Goal: Transaction & Acquisition: Purchase product/service

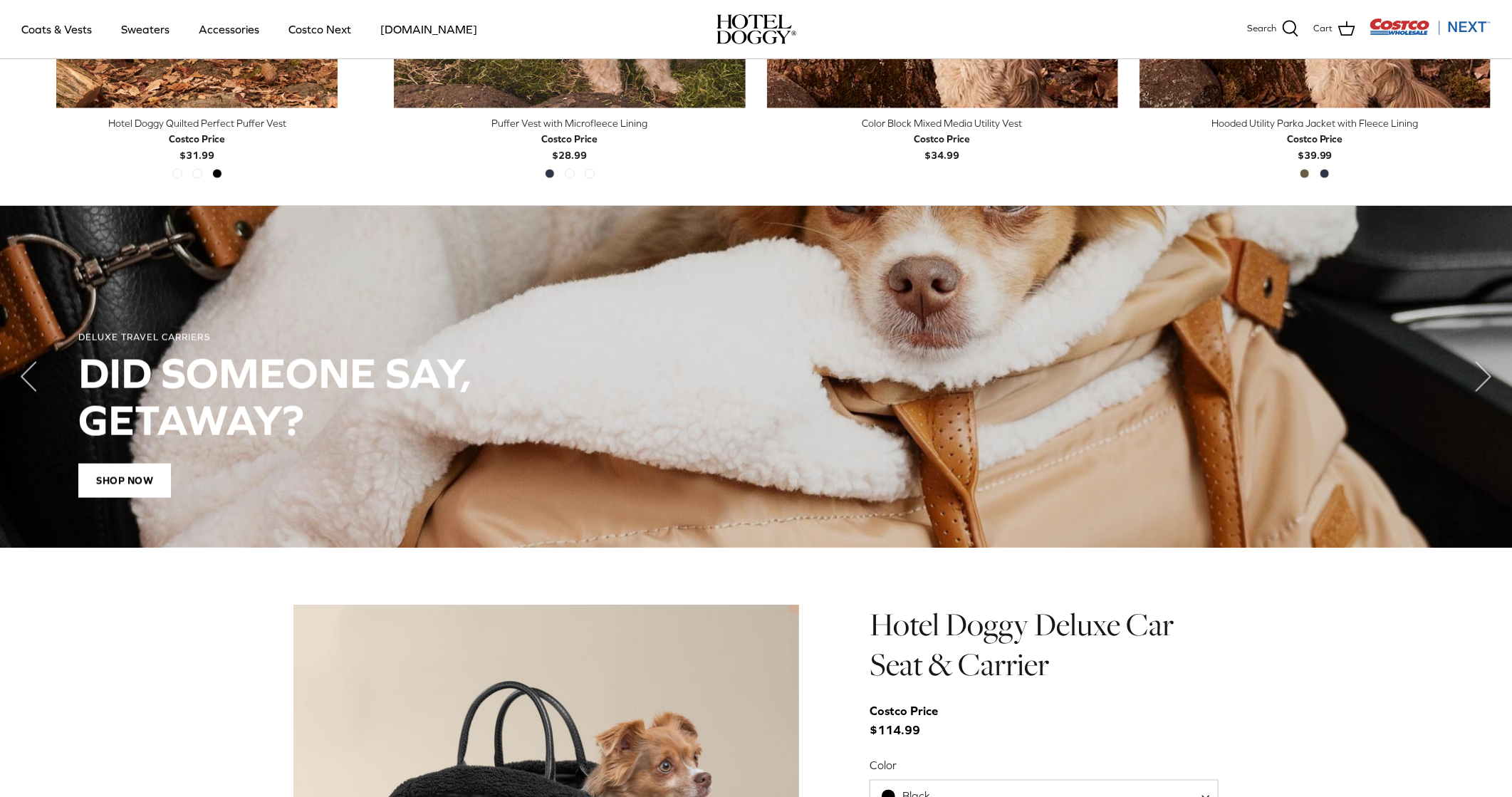
scroll to position [1014, 0]
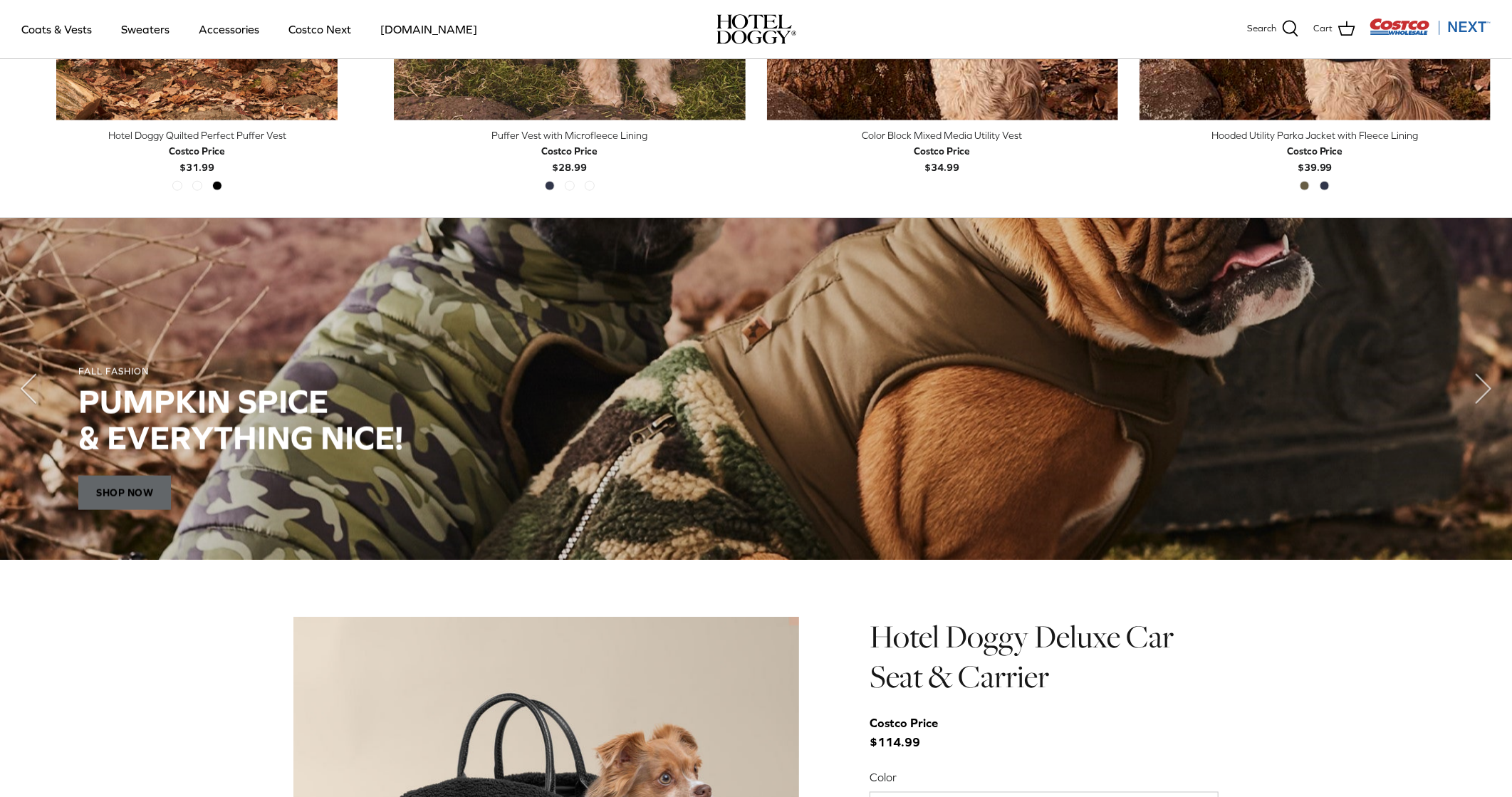
click at [116, 480] on span "SHOP NOW" at bounding box center [124, 492] width 93 height 34
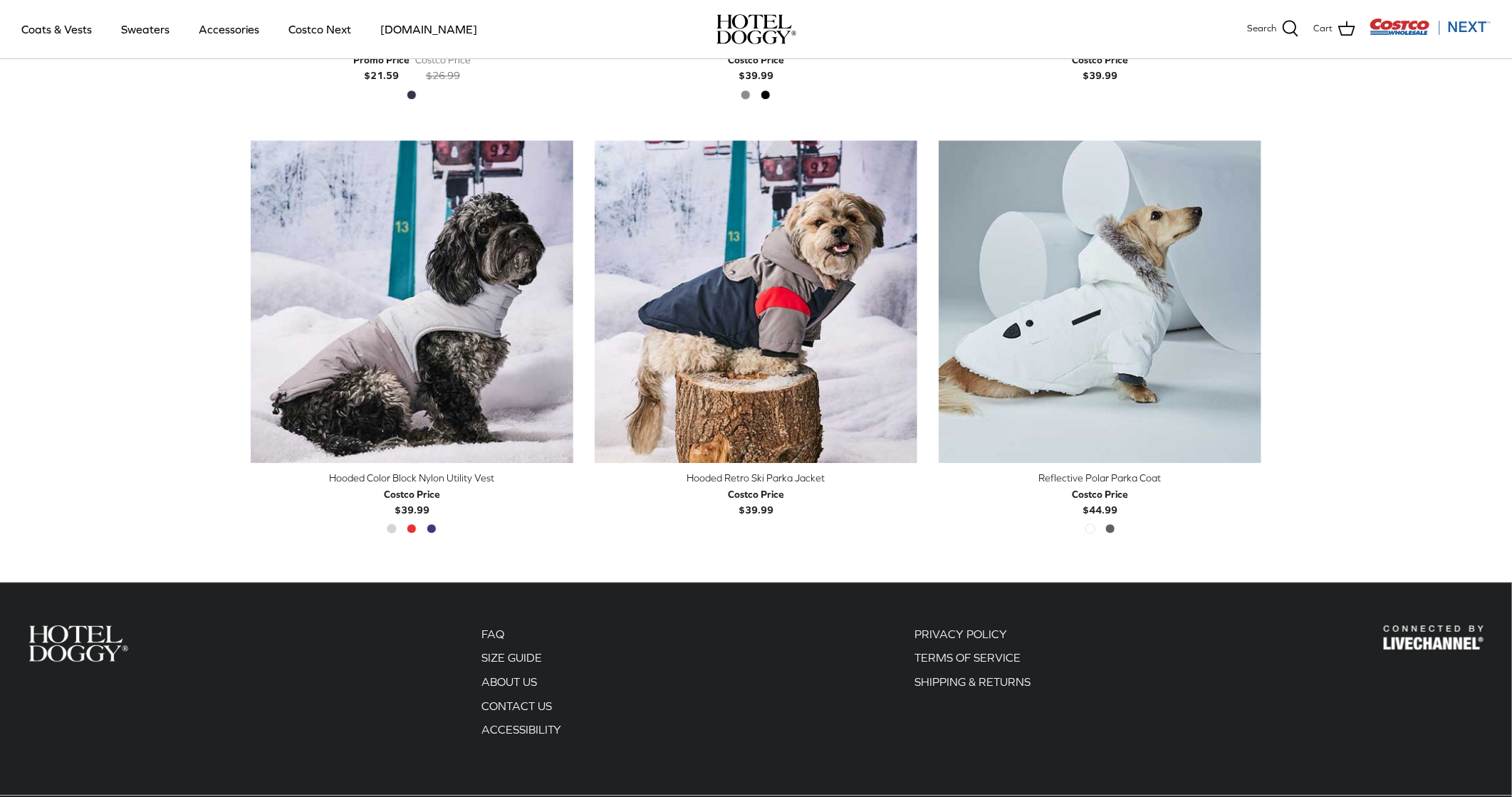
scroll to position [2533, 0]
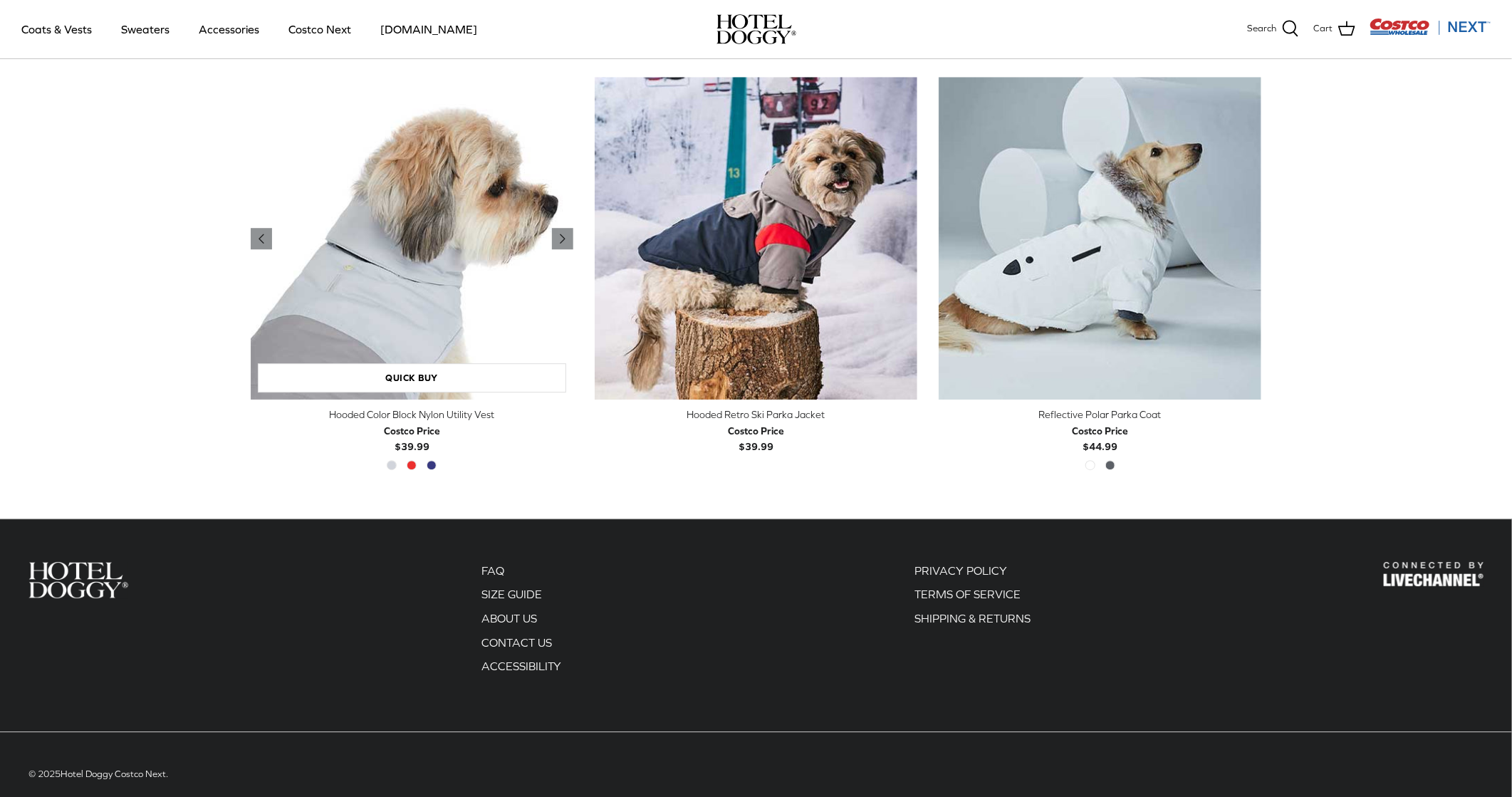
click at [423, 286] on img "Hooded Color Block Nylon Utility Vest" at bounding box center [412, 238] width 323 height 323
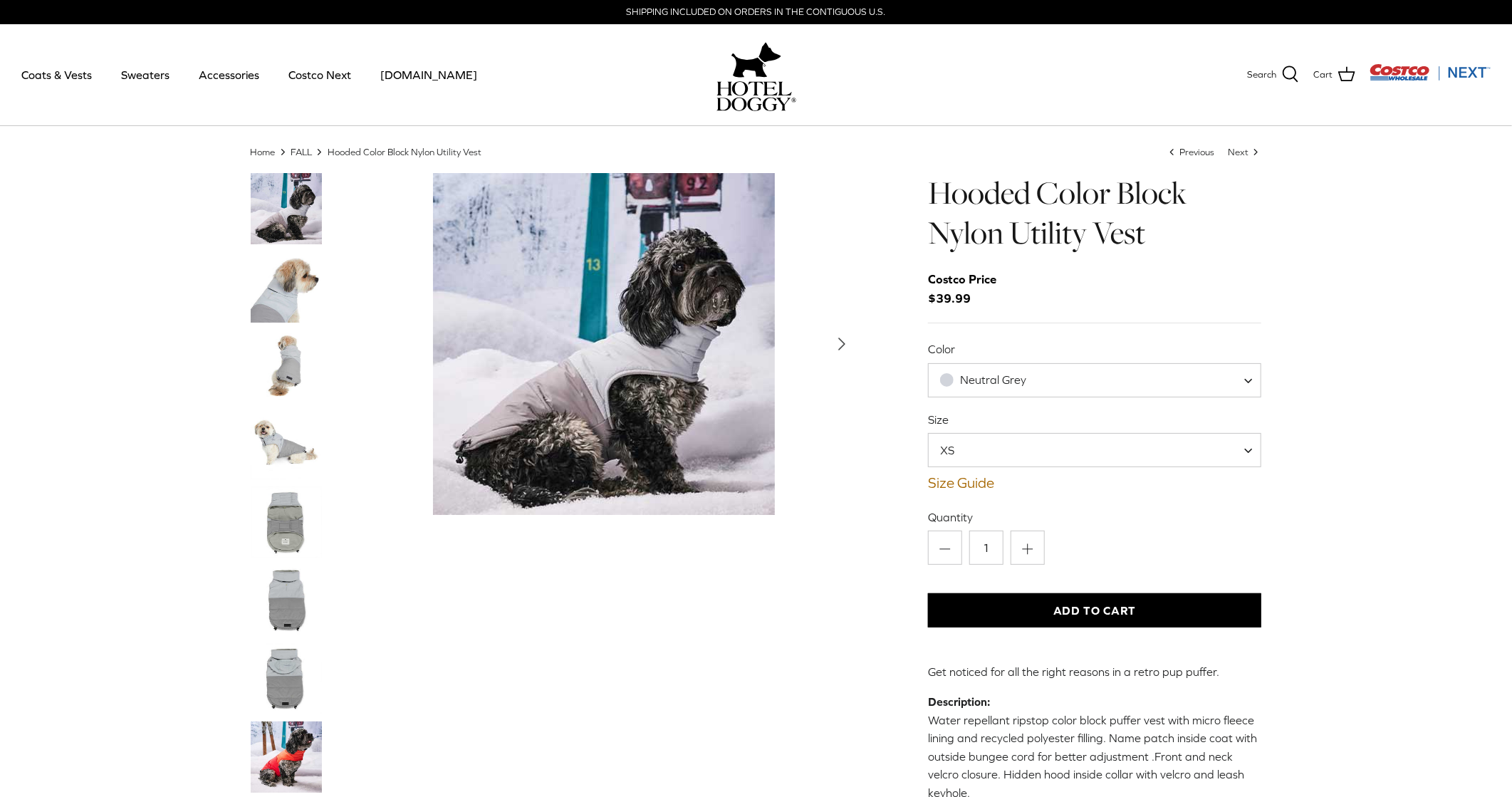
click at [288, 293] on img "Thumbnail Link" at bounding box center [286, 287] width 71 height 71
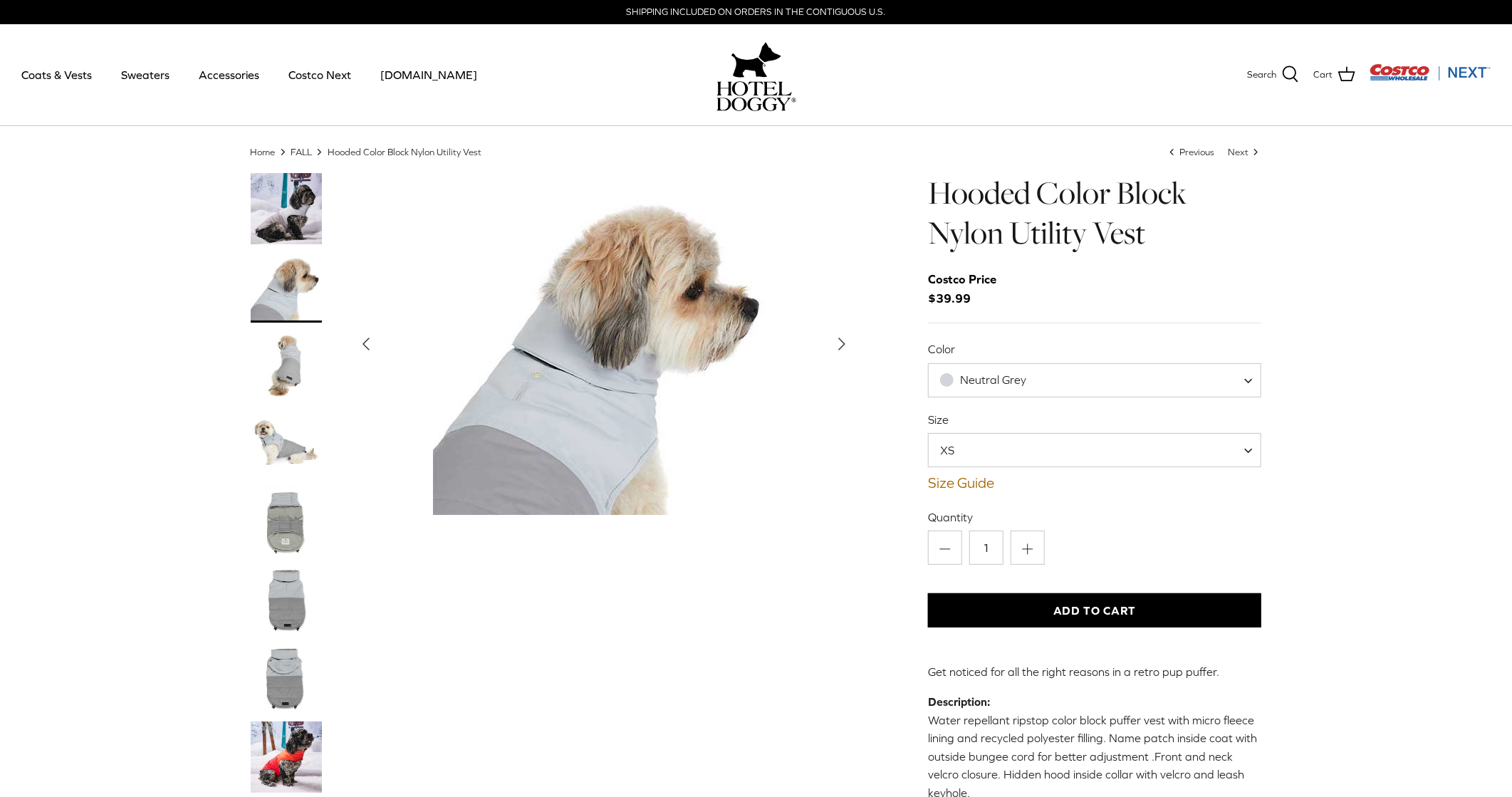
click at [287, 357] on img "Thumbnail Link" at bounding box center [286, 365] width 71 height 71
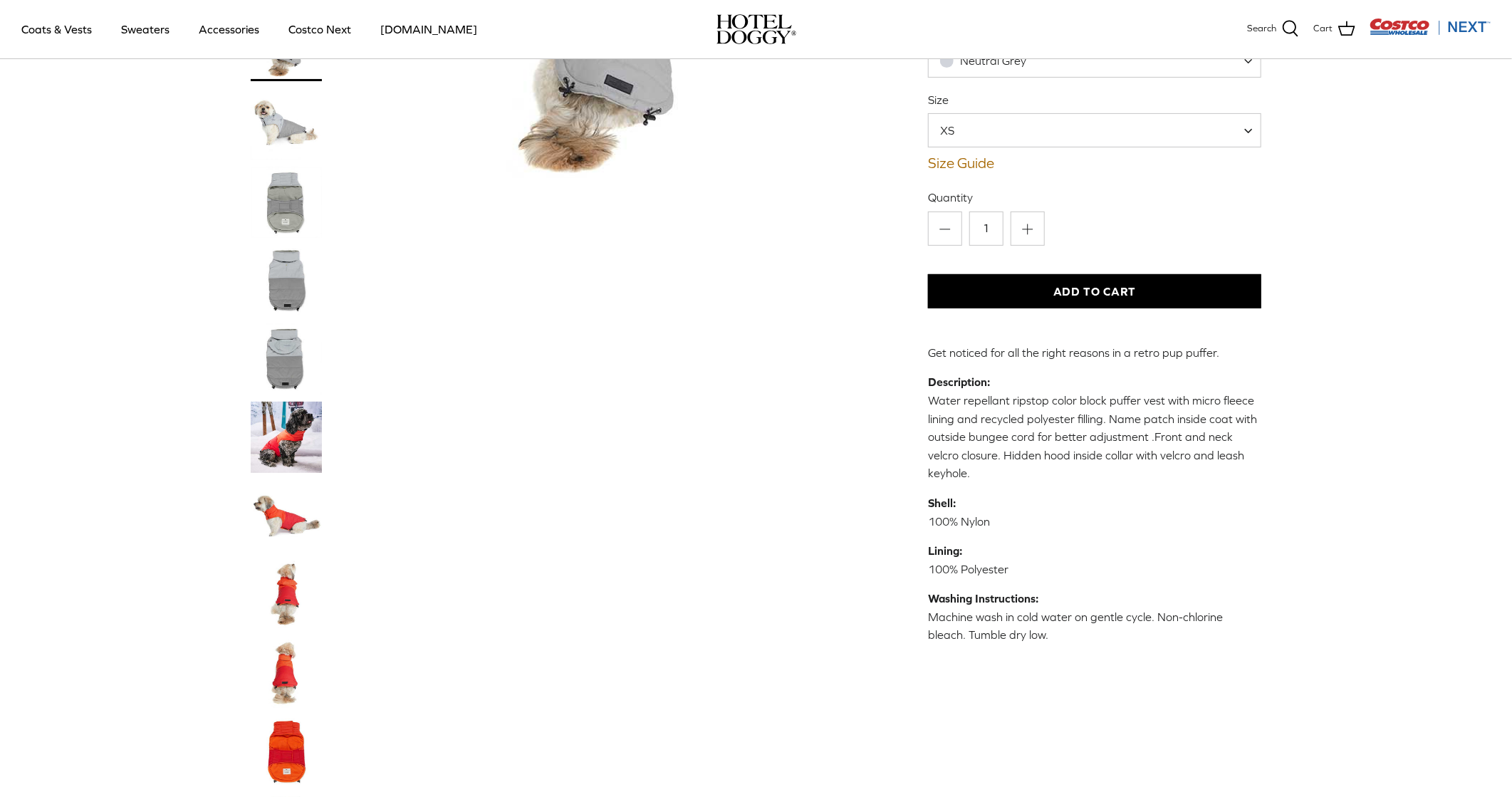
scroll to position [220, 0]
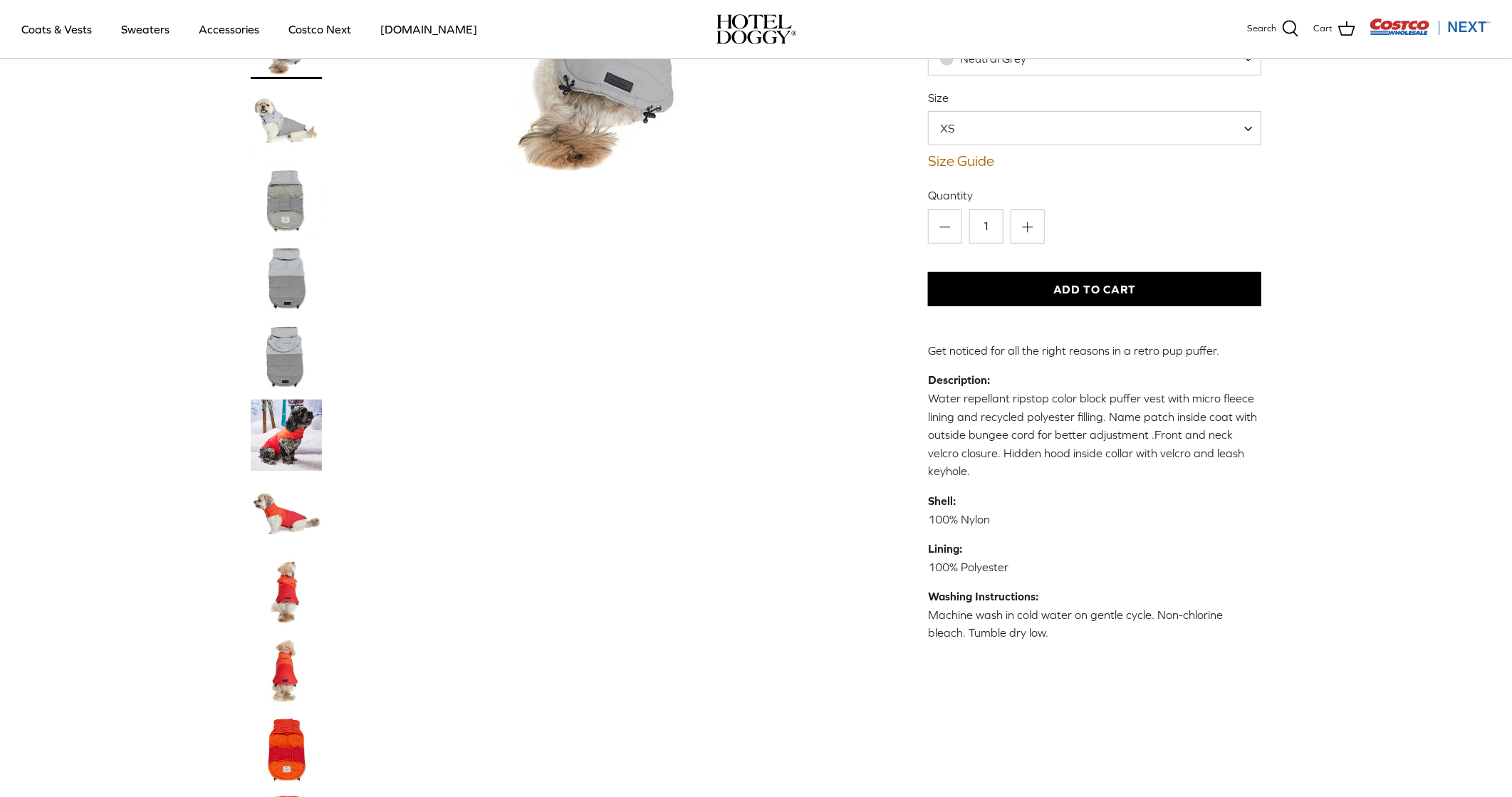
click at [296, 441] on img "Thumbnail Link" at bounding box center [286, 435] width 71 height 71
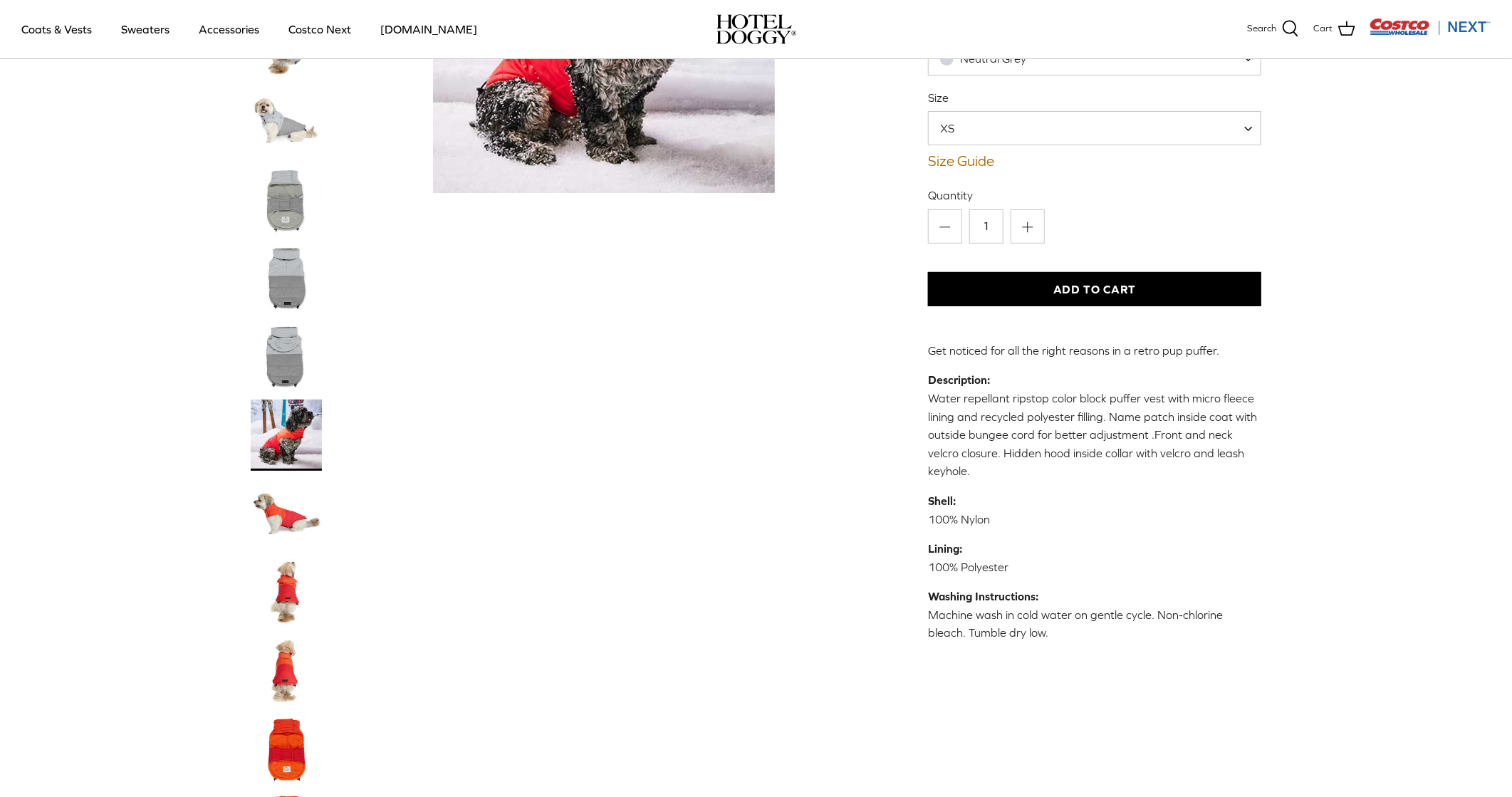
scroll to position [14, 0]
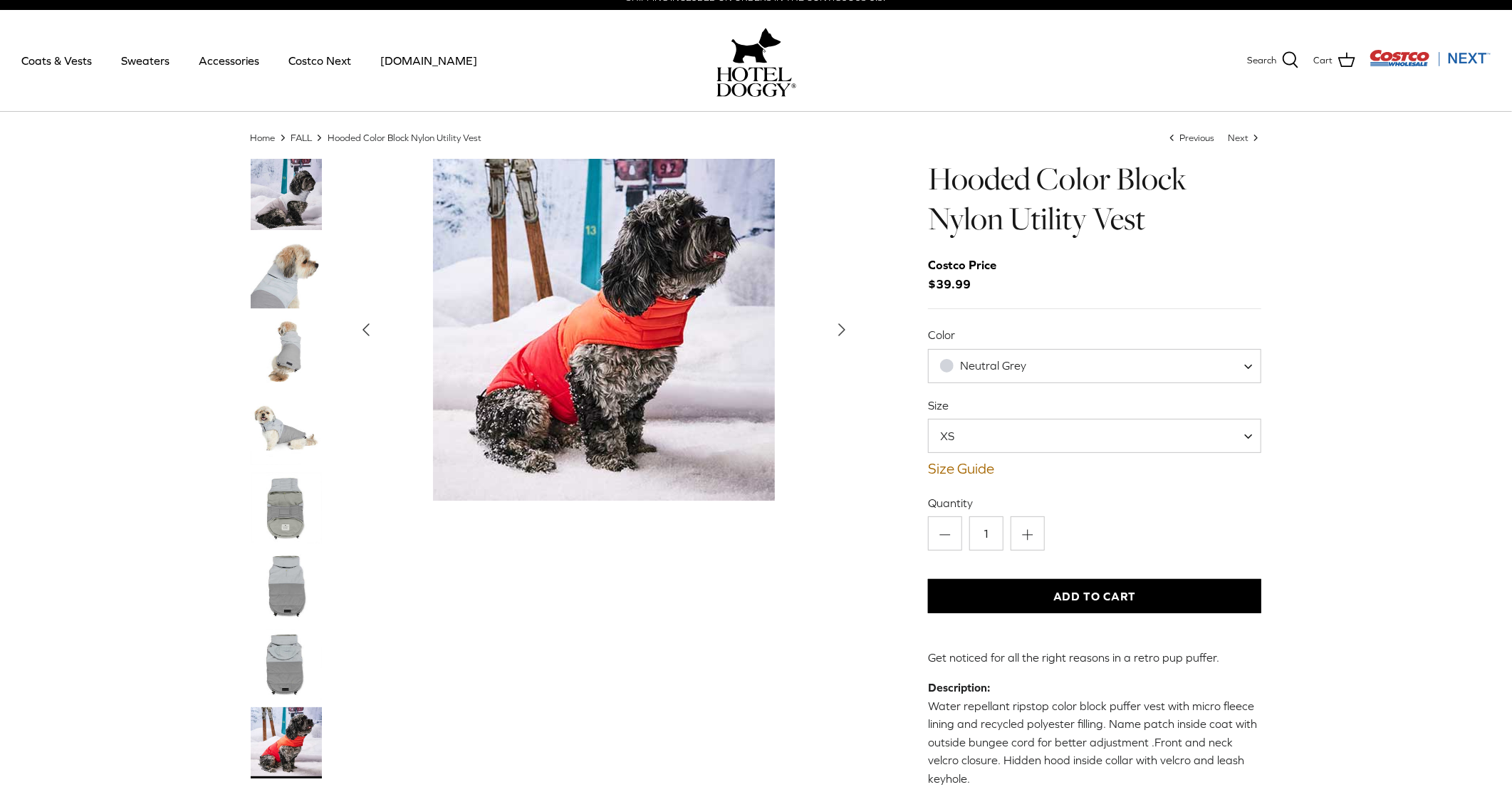
click at [1247, 363] on span at bounding box center [1253, 366] width 14 height 34
select select "Clematis Blue"
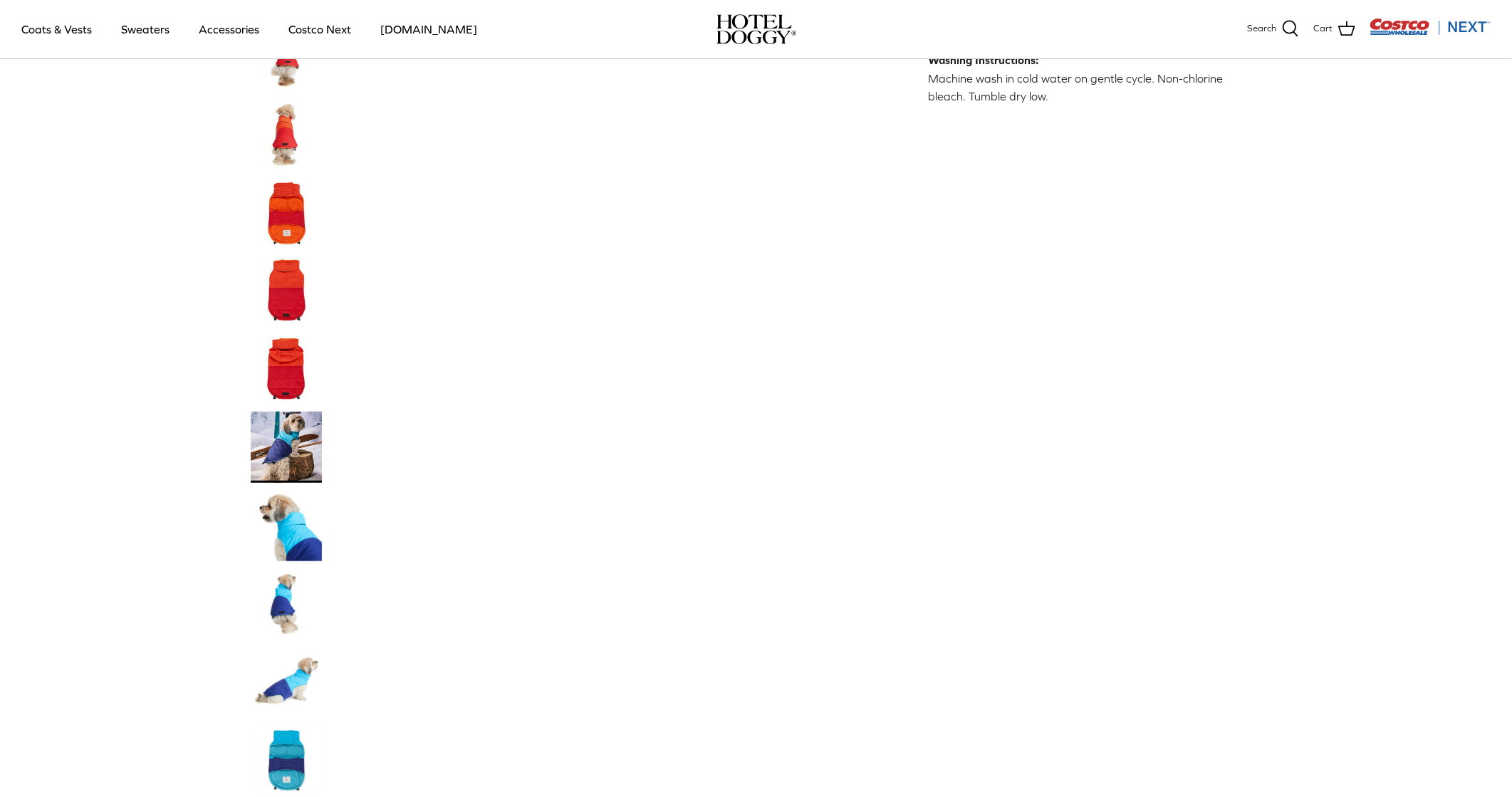
scroll to position [791, 0]
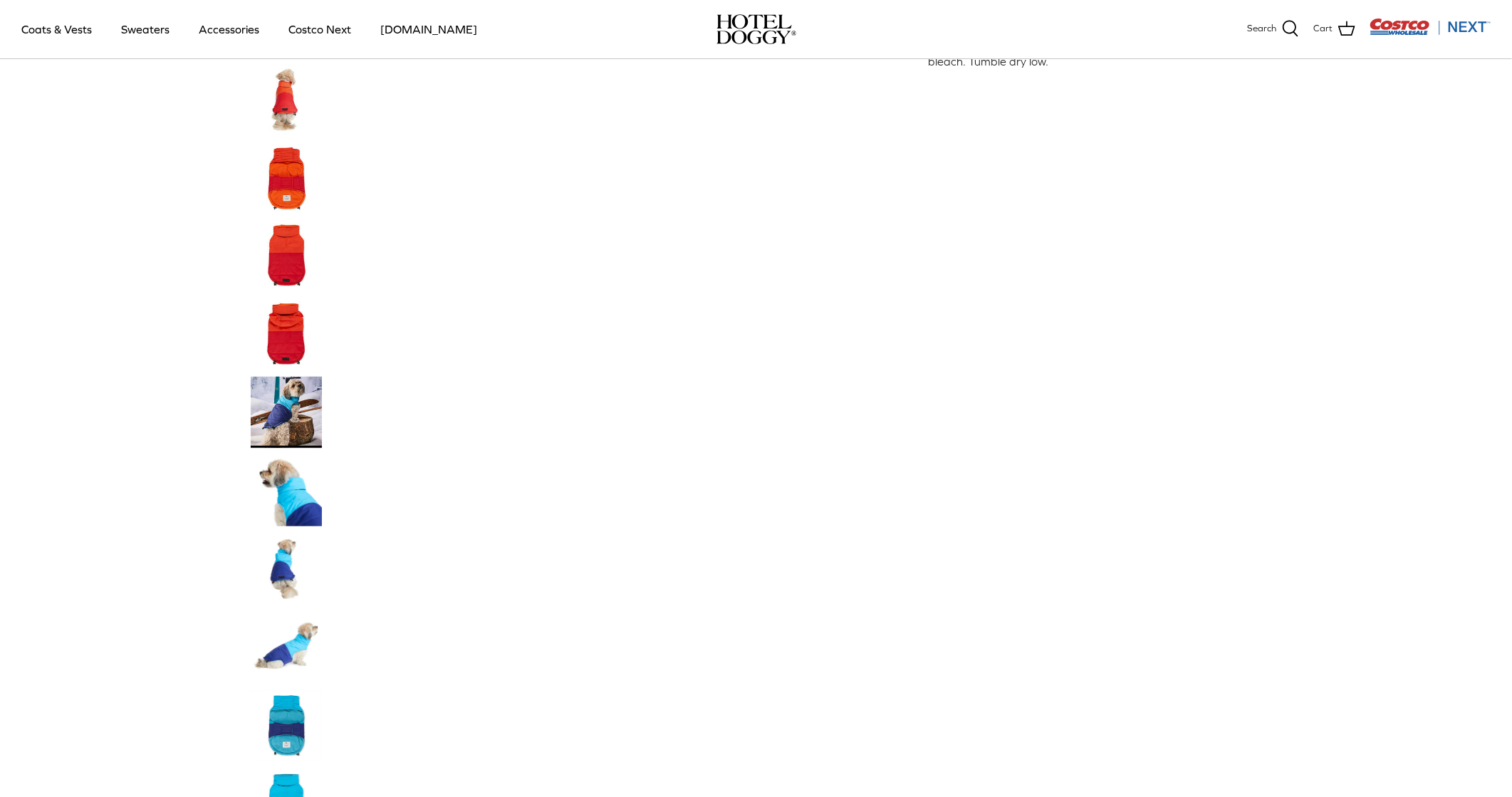
click at [295, 398] on img "Thumbnail Link" at bounding box center [286, 412] width 71 height 71
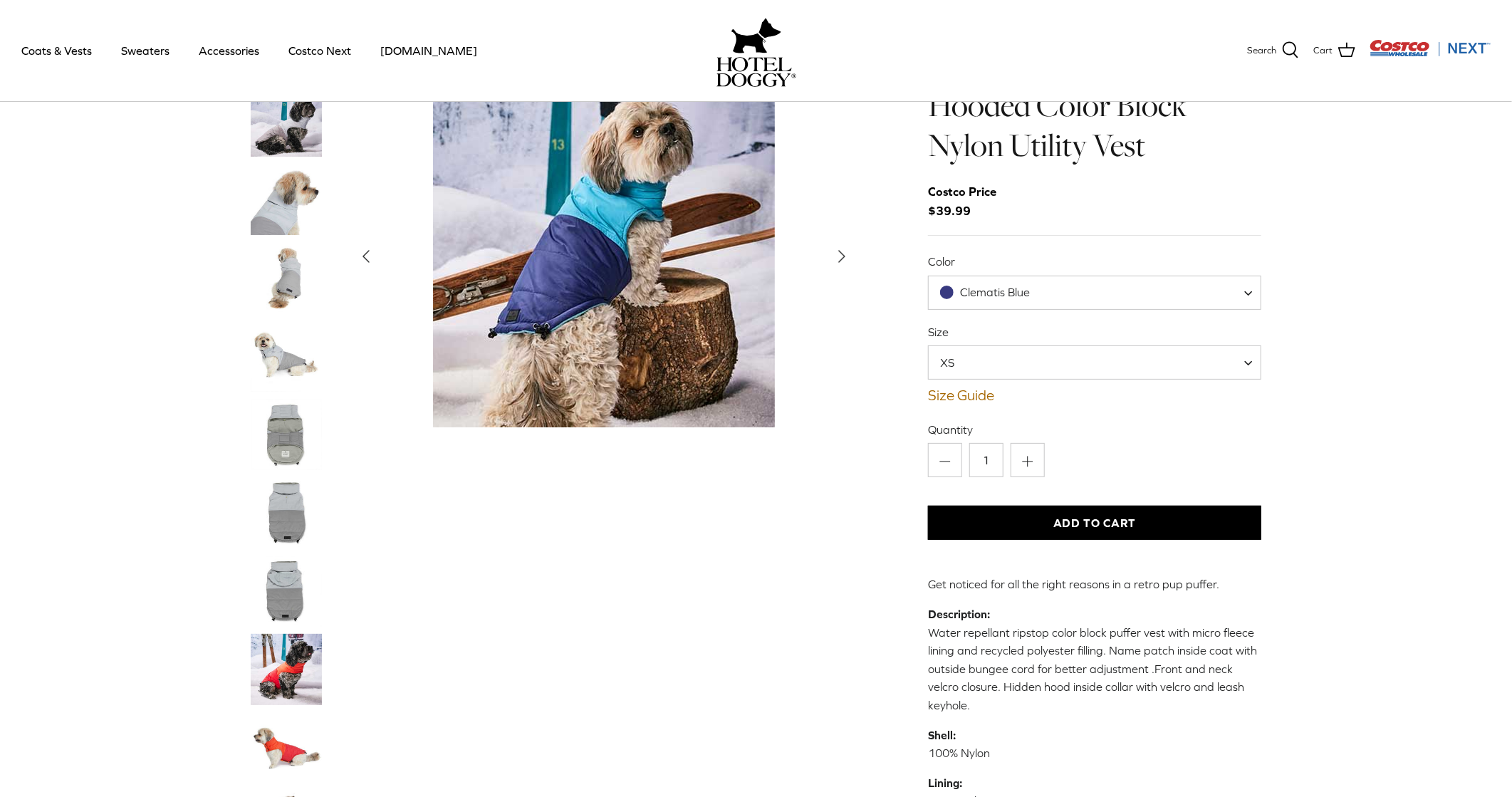
scroll to position [6, 0]
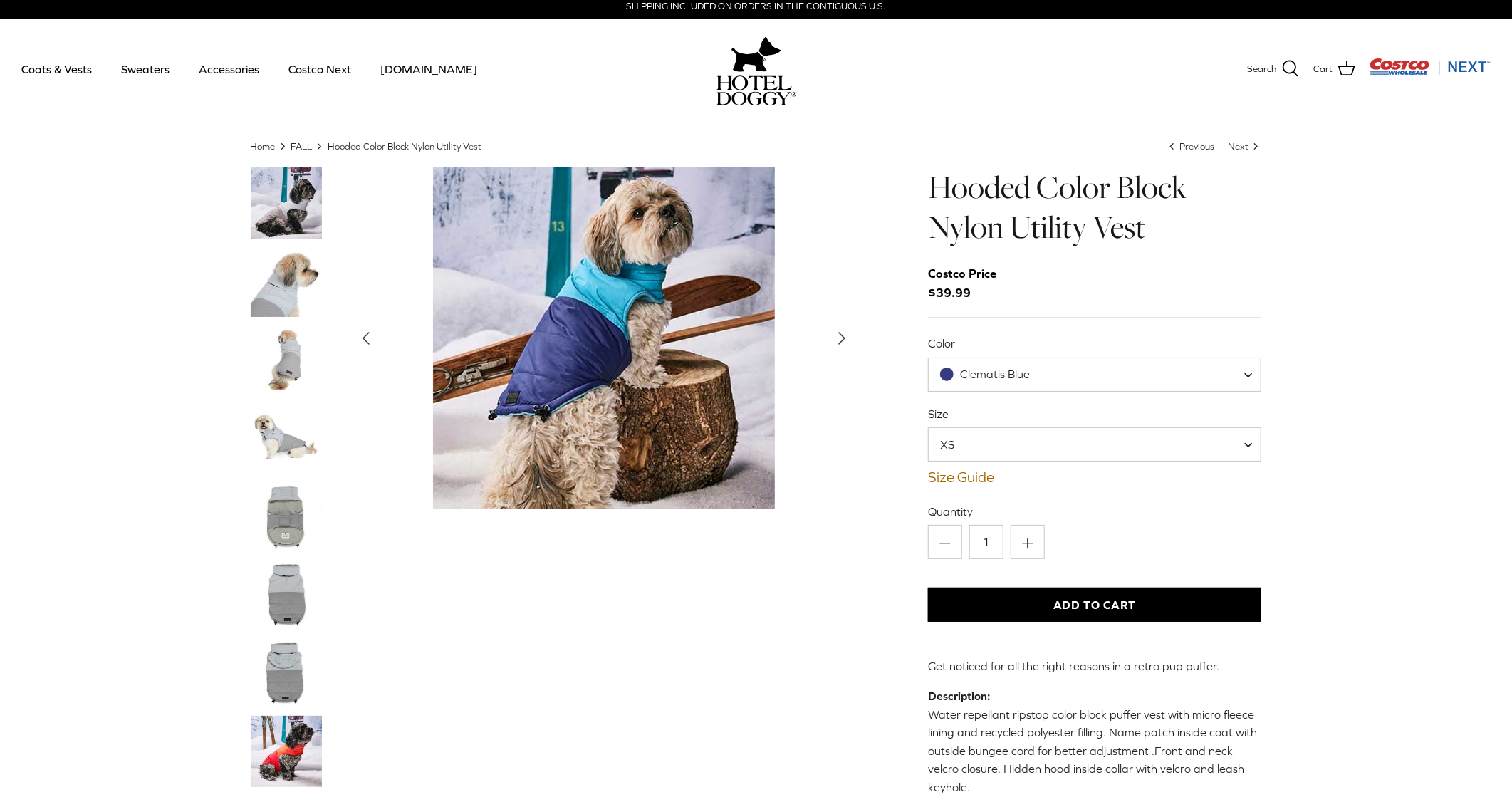
click at [836, 333] on icon "Right" at bounding box center [842, 338] width 23 height 23
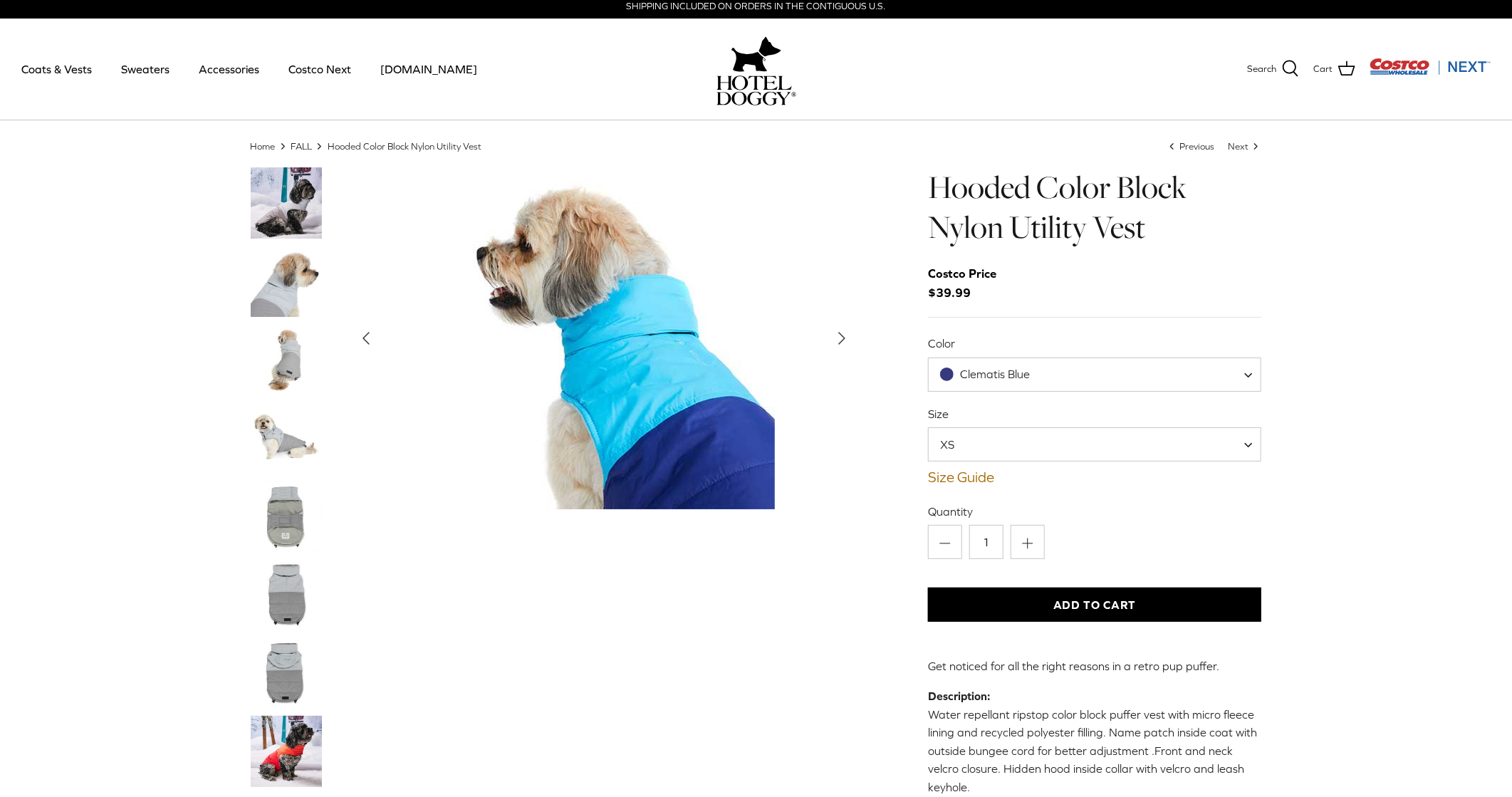
click at [839, 336] on polyline "Next" at bounding box center [842, 338] width 6 height 11
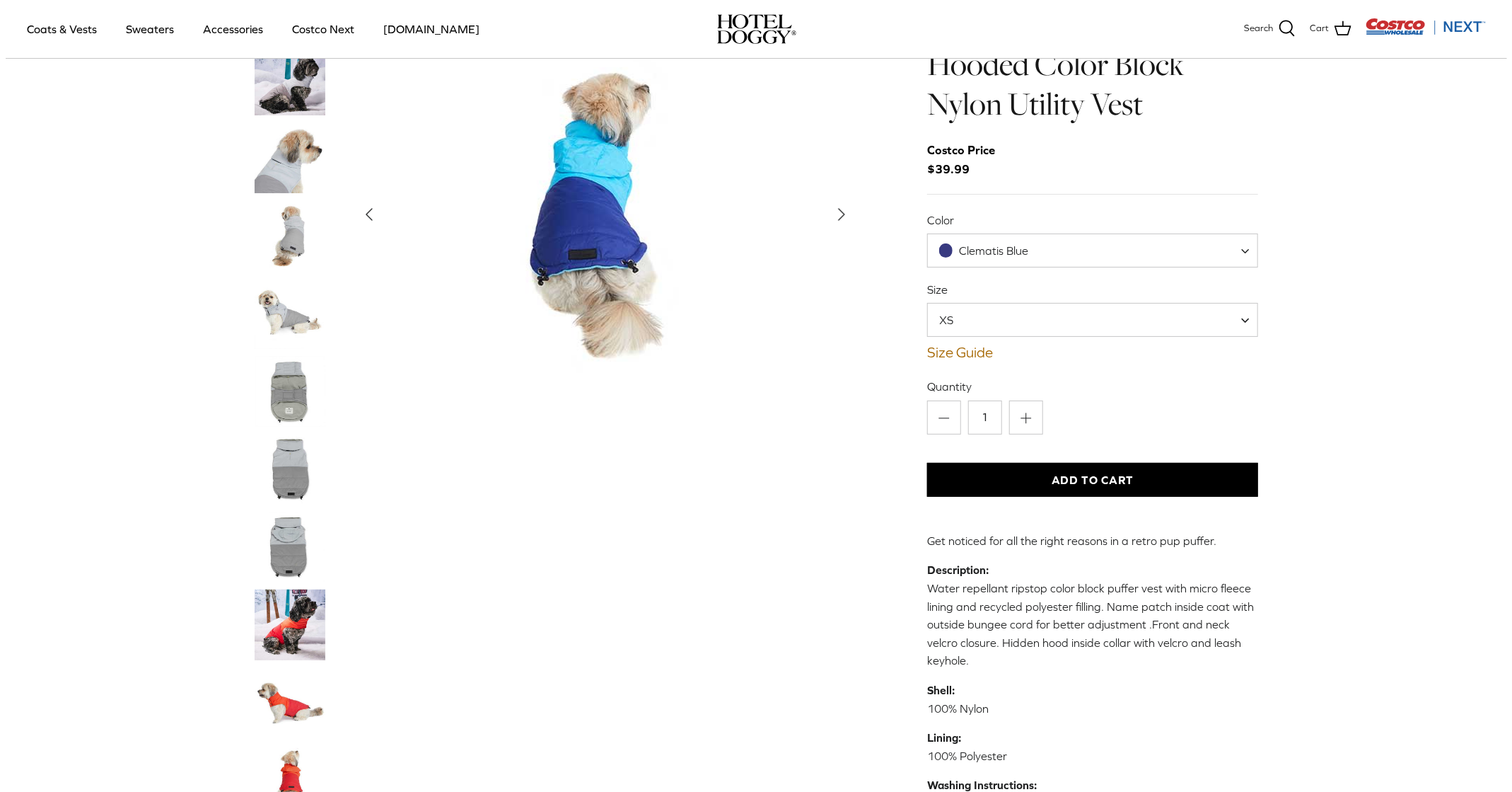
scroll to position [0, 0]
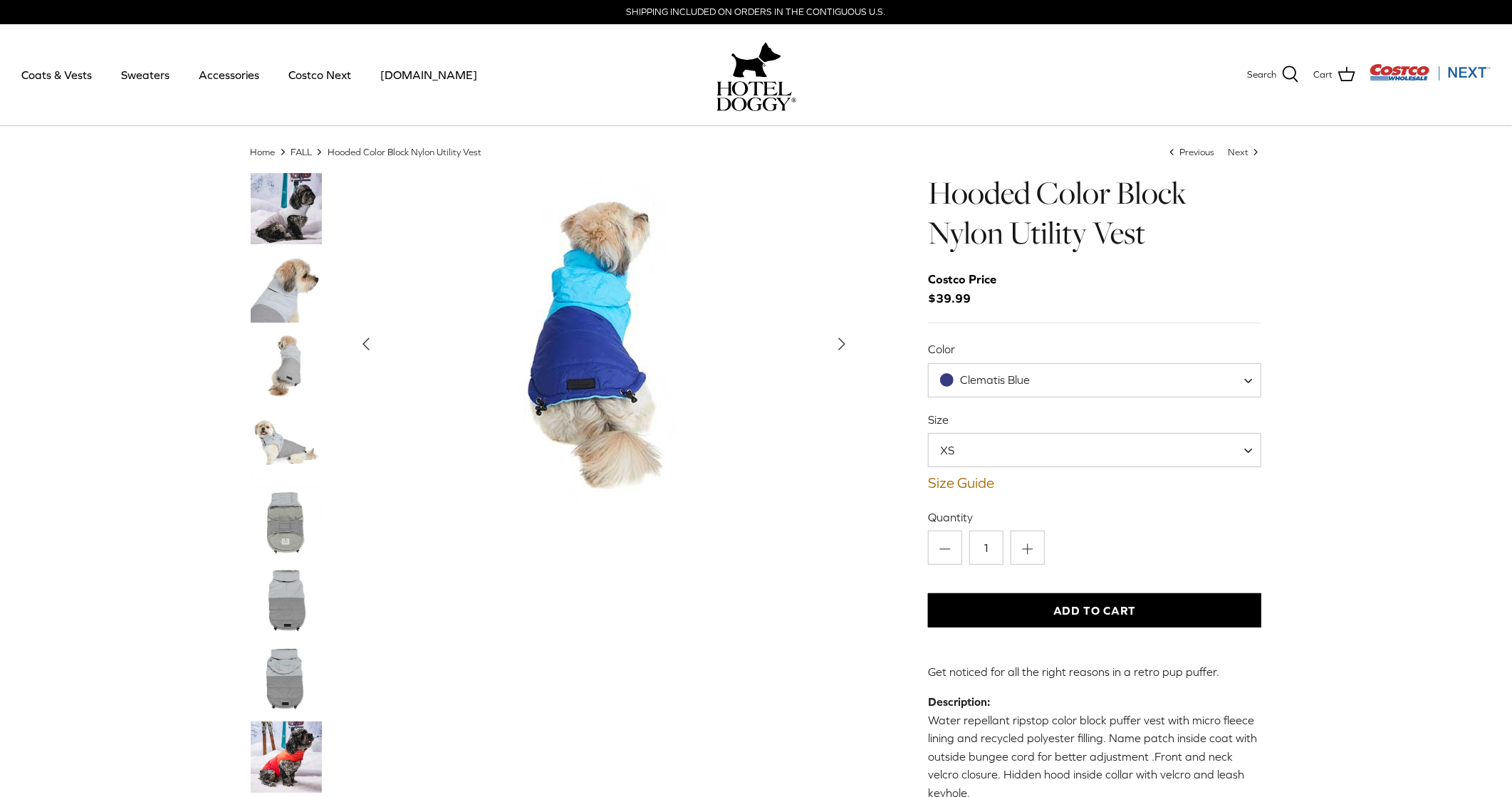
click at [287, 285] on img "Thumbnail Link" at bounding box center [286, 287] width 71 height 71
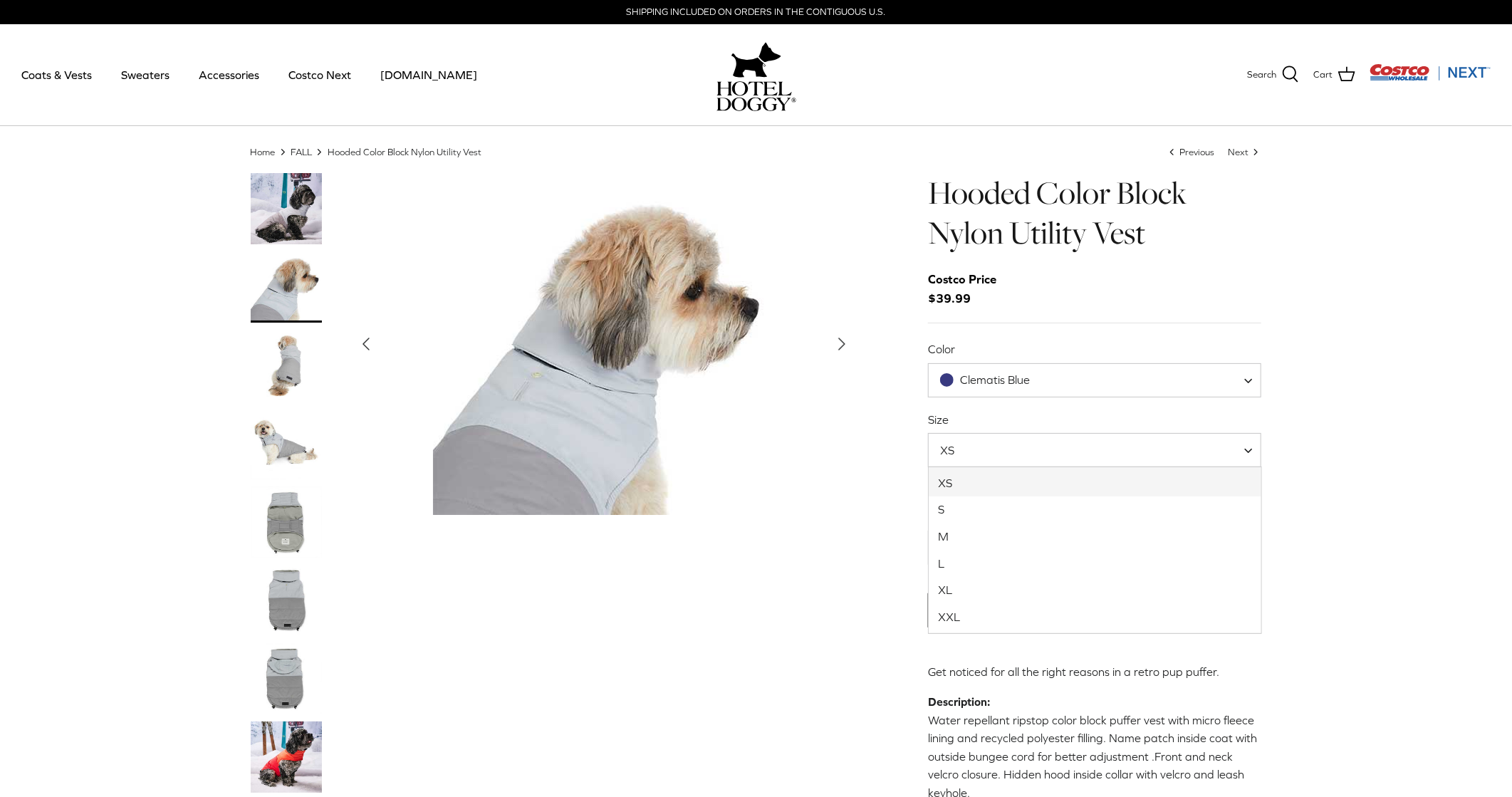
click at [1252, 448] on span at bounding box center [1253, 449] width 14 height 34
select select "M"
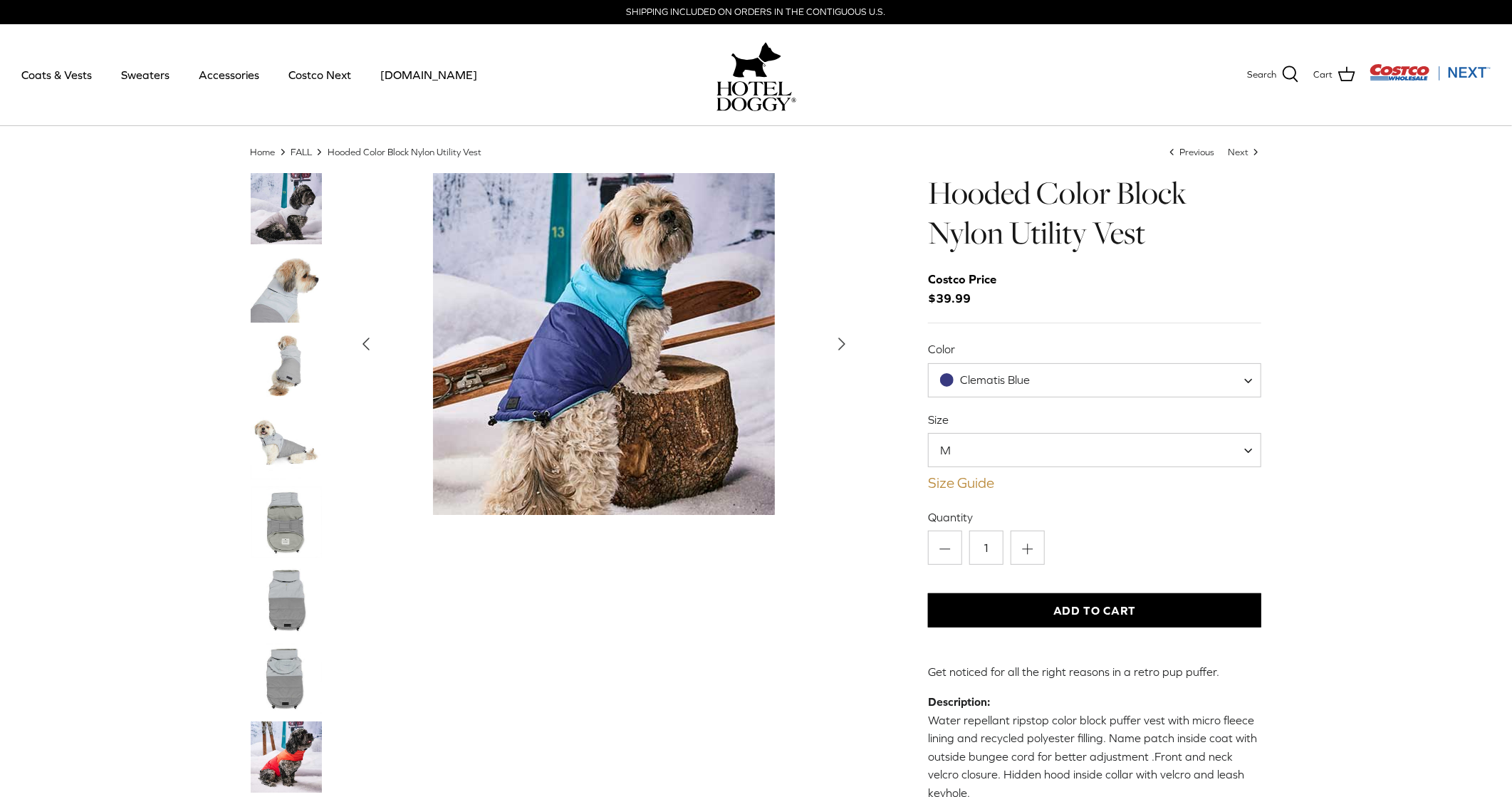
click at [961, 479] on link "Size Guide" at bounding box center [1094, 483] width 334 height 17
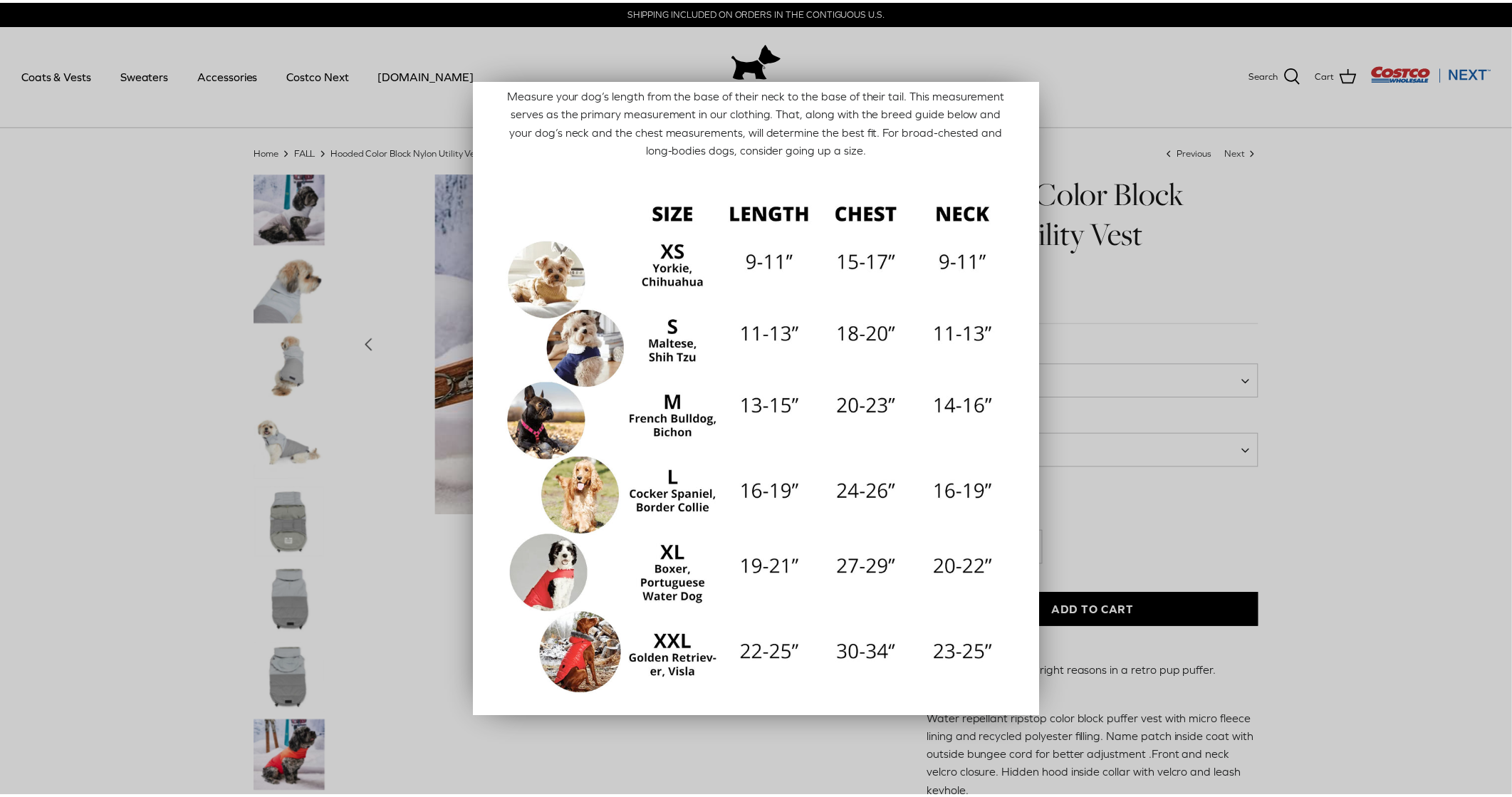
scroll to position [79, 0]
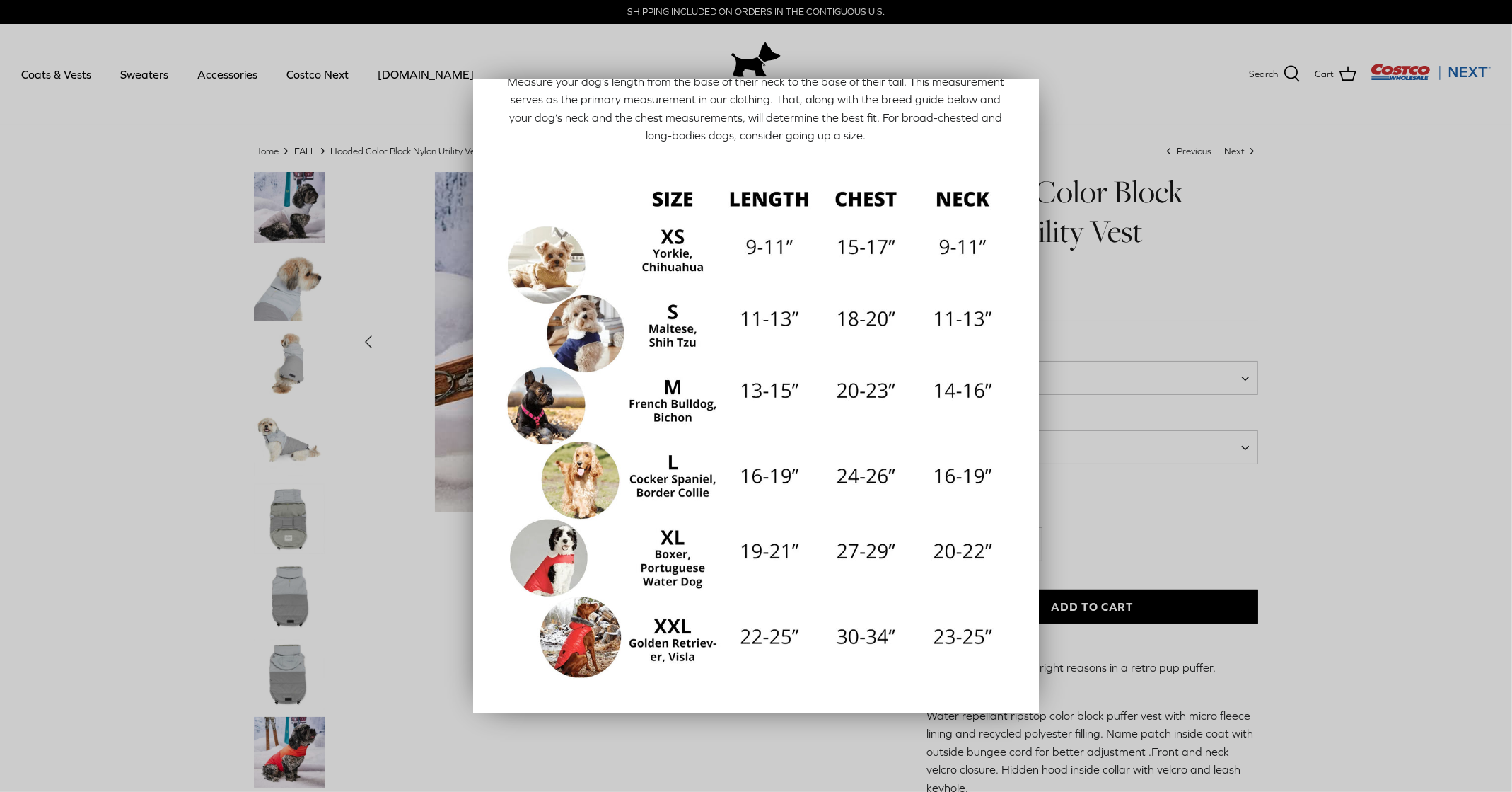
click at [1427, 374] on div at bounding box center [756, 396] width 1512 height 792
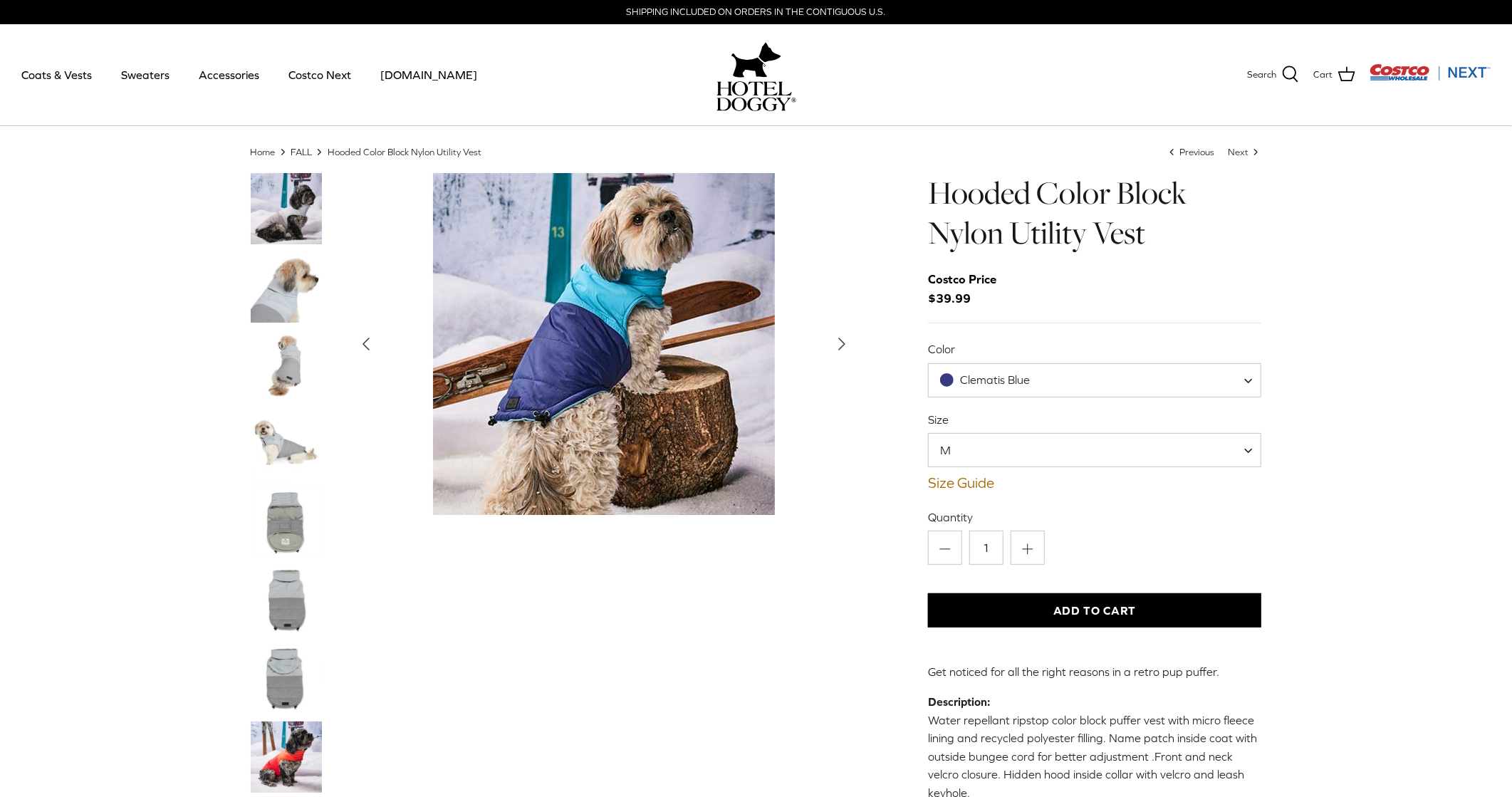
click at [1083, 604] on button "Add to Cart" at bounding box center [1094, 610] width 334 height 34
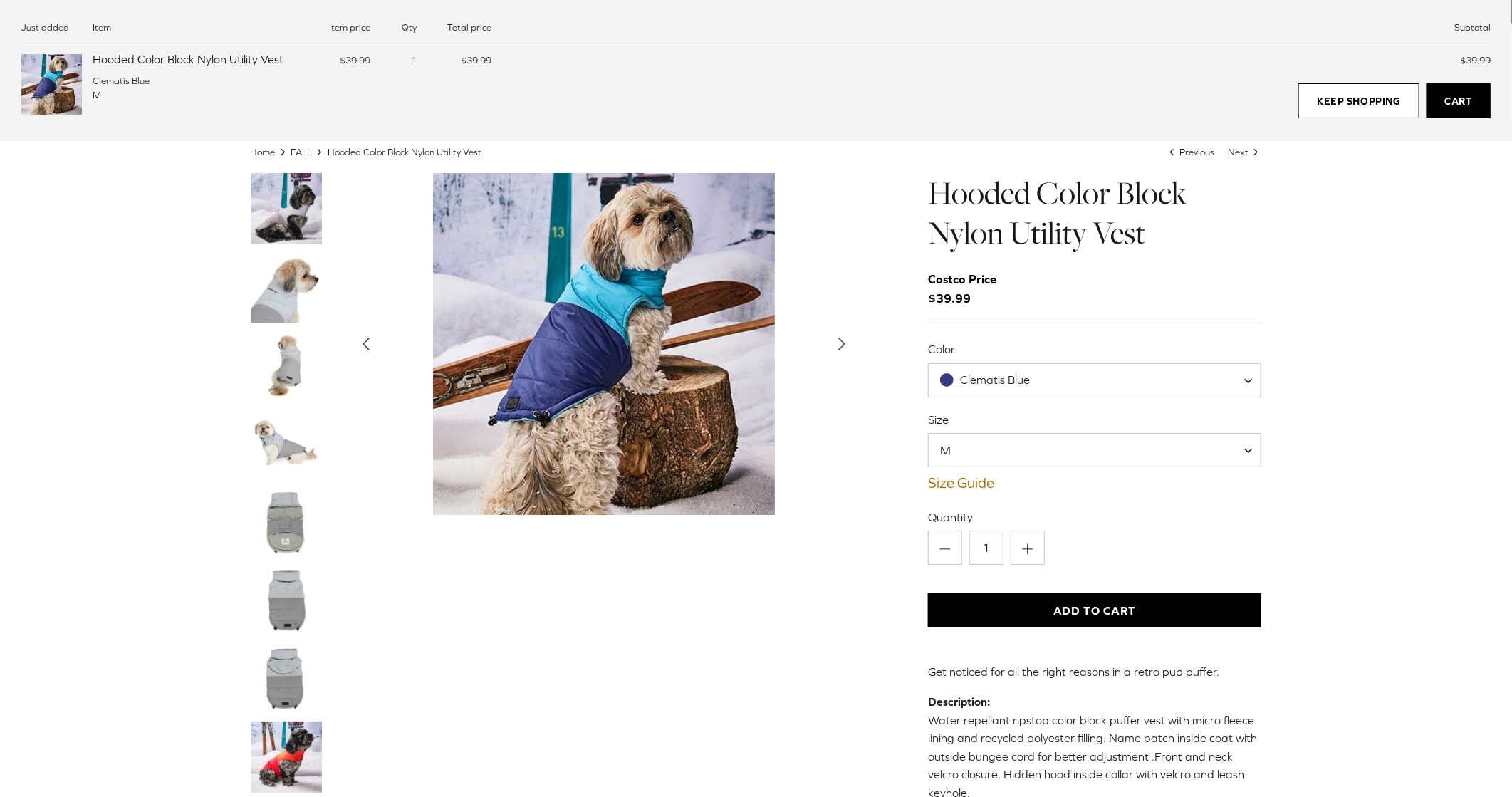
click at [1455, 95] on link "Cart" at bounding box center [1458, 100] width 64 height 35
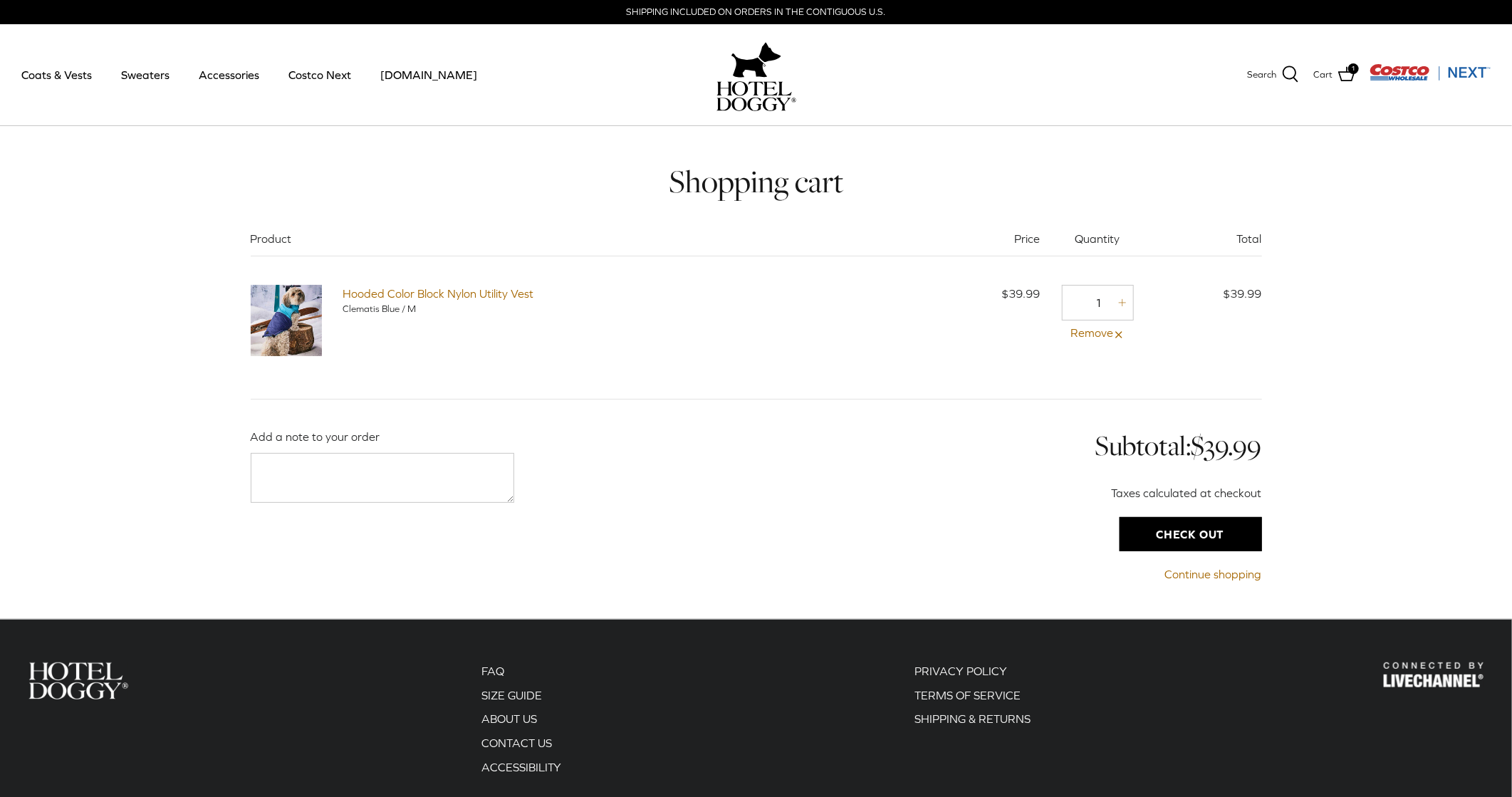
click at [1197, 529] on input "Check out" at bounding box center [1190, 533] width 143 height 34
